Goal: Information Seeking & Learning: Find specific fact

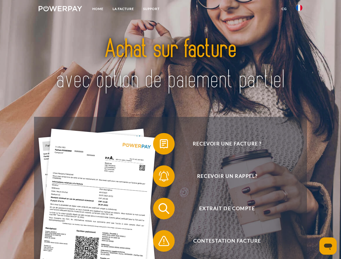
click at [60, 9] on img at bounding box center [61, 8] width 44 height 5
click at [299, 9] on img at bounding box center [299, 8] width 6 height 6
click at [284, 9] on link "CG" at bounding box center [284, 9] width 14 height 10
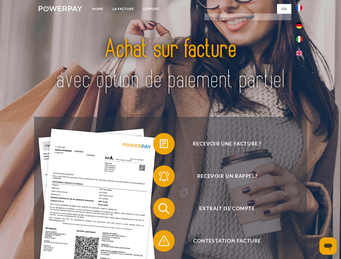
click at [160, 145] on span at bounding box center [155, 144] width 27 height 27
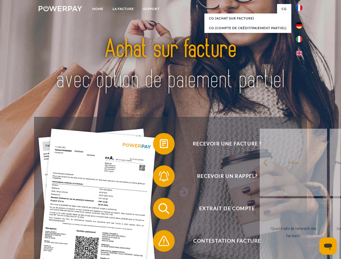
click at [160, 178] on span at bounding box center [155, 176] width 27 height 27
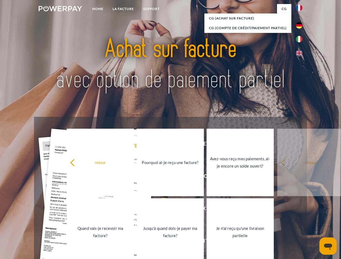
click at [160, 210] on link "Jusqu'à quand dois-je payer ma facture?" at bounding box center [170, 233] width 67 height 68
click at [160, 242] on span at bounding box center [155, 241] width 27 height 27
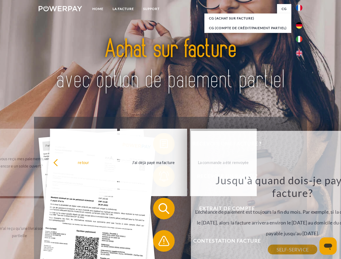
click at [328, 247] on icon "Ouvrir la fenêtre de messagerie" at bounding box center [328, 247] width 8 height 6
